Goal: Complete application form: Complete application form

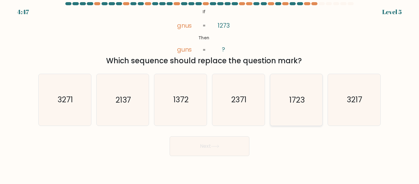
click at [296, 95] on text "1723" at bounding box center [296, 99] width 15 height 11
click at [210, 93] on input "e. 1723" at bounding box center [209, 93] width 0 height 2
radio input "true"
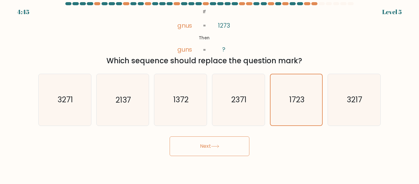
click at [223, 146] on button "Next" at bounding box center [209, 146] width 80 height 20
click at [215, 147] on icon at bounding box center [215, 145] width 8 height 3
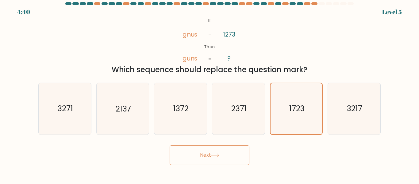
click at [194, 152] on button "Next" at bounding box center [209, 155] width 80 height 20
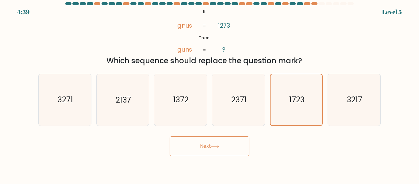
click at [194, 152] on button "Next" at bounding box center [209, 146] width 80 height 20
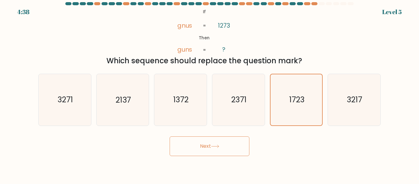
click at [194, 152] on button "Next" at bounding box center [209, 146] width 80 height 20
click at [234, 115] on icon "2371" at bounding box center [238, 99] width 51 height 51
click at [210, 93] on input "d. 2371" at bounding box center [209, 93] width 0 height 2
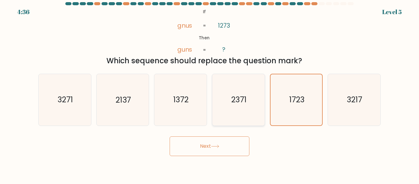
radio input "true"
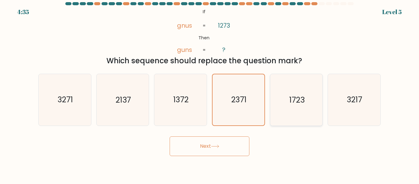
click at [275, 107] on icon "1723" at bounding box center [295, 99] width 51 height 51
click at [210, 93] on input "e. 1723" at bounding box center [209, 93] width 0 height 2
radio input "true"
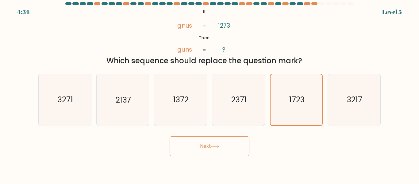
click at [214, 142] on button "Next" at bounding box center [209, 146] width 80 height 20
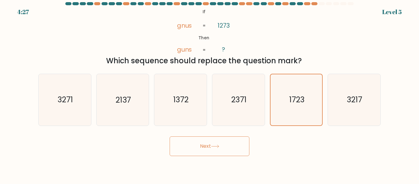
click at [214, 142] on button "Next" at bounding box center [209, 146] width 80 height 20
click at [319, 4] on div at bounding box center [321, 3] width 6 height 3
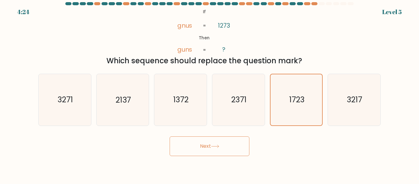
click at [319, 4] on div at bounding box center [321, 3] width 6 height 3
